Goal: Task Accomplishment & Management: Use online tool/utility

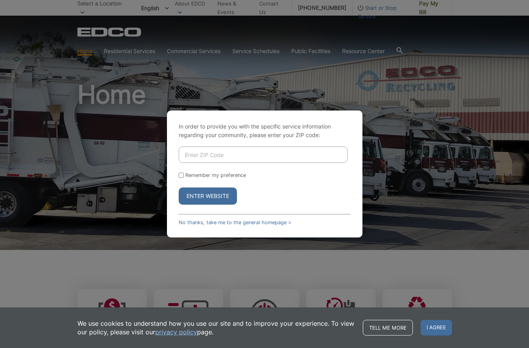
click at [265, 154] on input "Enter ZIP Code" at bounding box center [263, 155] width 169 height 16
type input "92118"
click at [180, 174] on input "Remember my preference" at bounding box center [181, 175] width 5 height 5
checkbox input "true"
click at [185, 194] on button "Enter Website" at bounding box center [208, 196] width 58 height 17
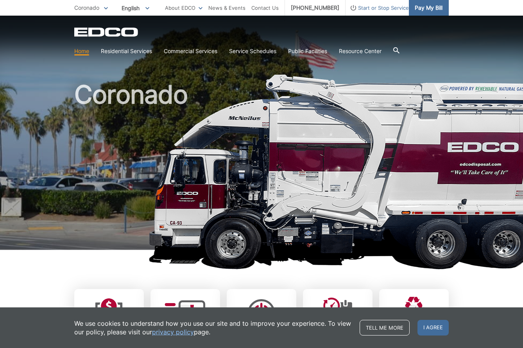
click at [434, 9] on span "Pay My Bill" at bounding box center [429, 8] width 28 height 9
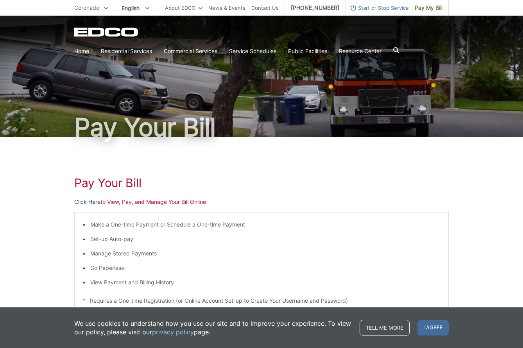
click at [90, 202] on link "Click Here" at bounding box center [87, 202] width 26 height 9
